Goal: Task Accomplishment & Management: Manage account settings

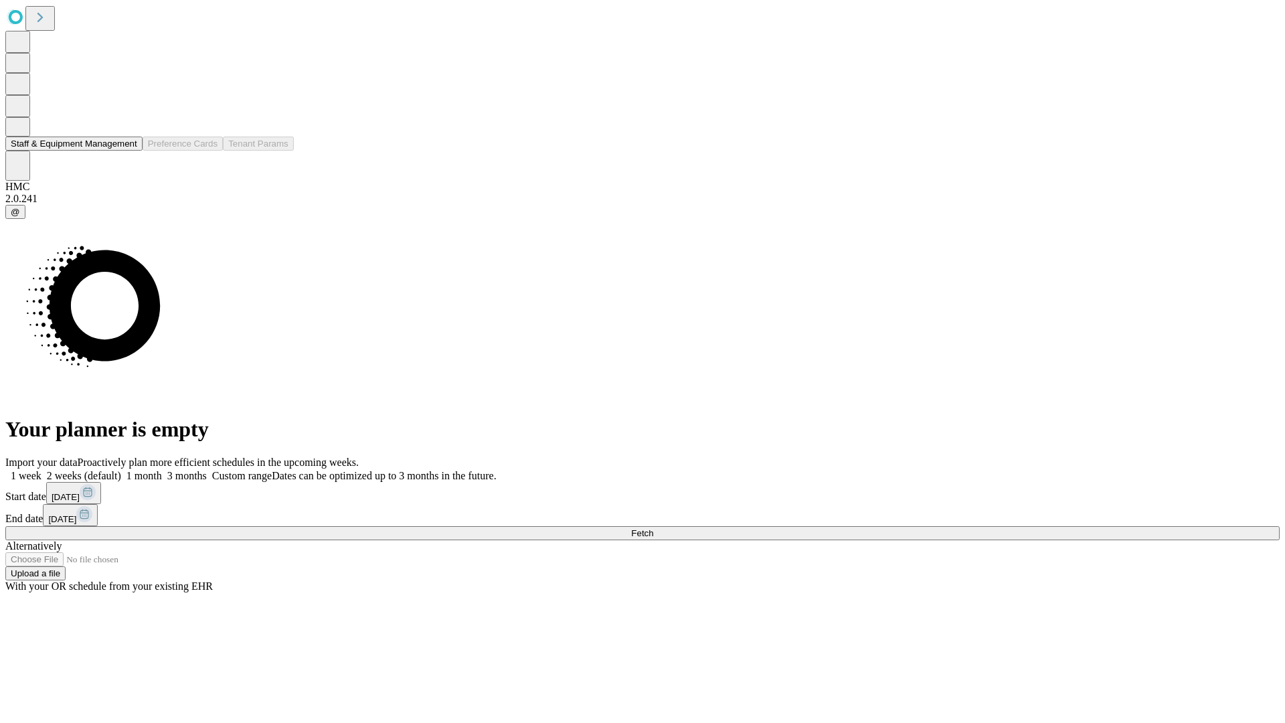
click at [128, 151] on button "Staff & Equipment Management" at bounding box center [73, 144] width 137 height 14
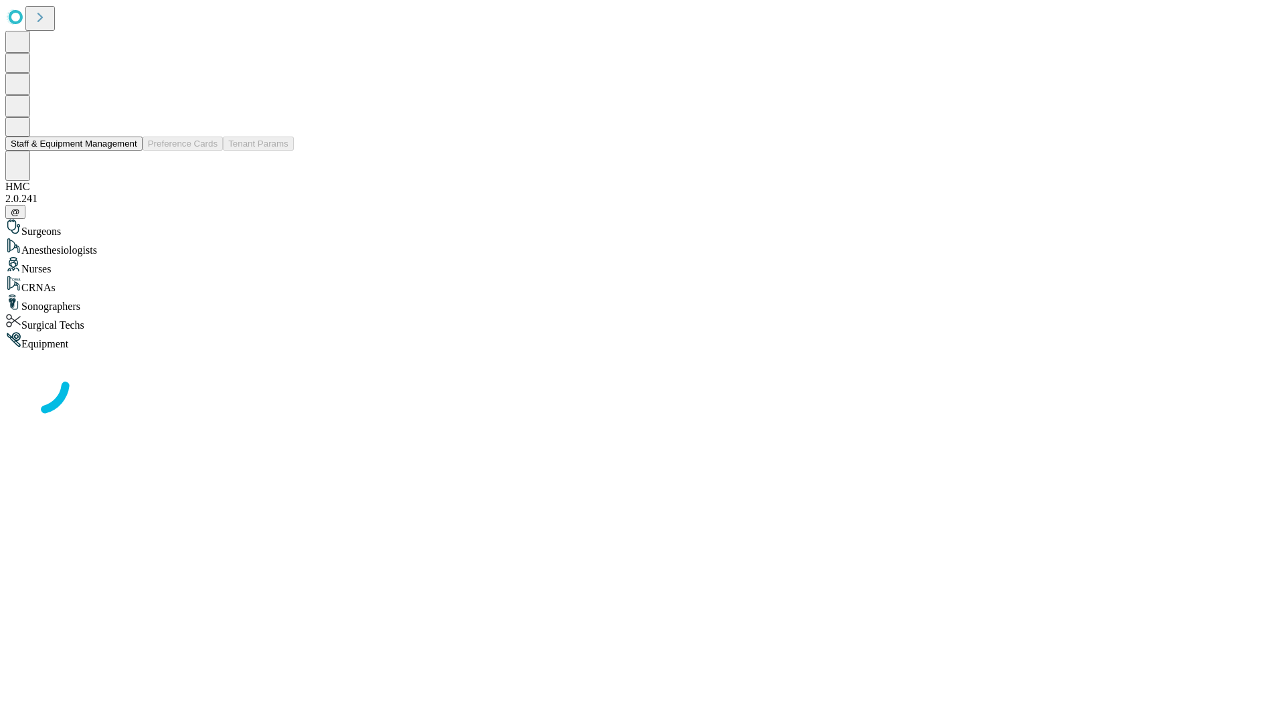
click at [128, 151] on button "Staff & Equipment Management" at bounding box center [73, 144] width 137 height 14
